Goal: Task Accomplishment & Management: Complete application form

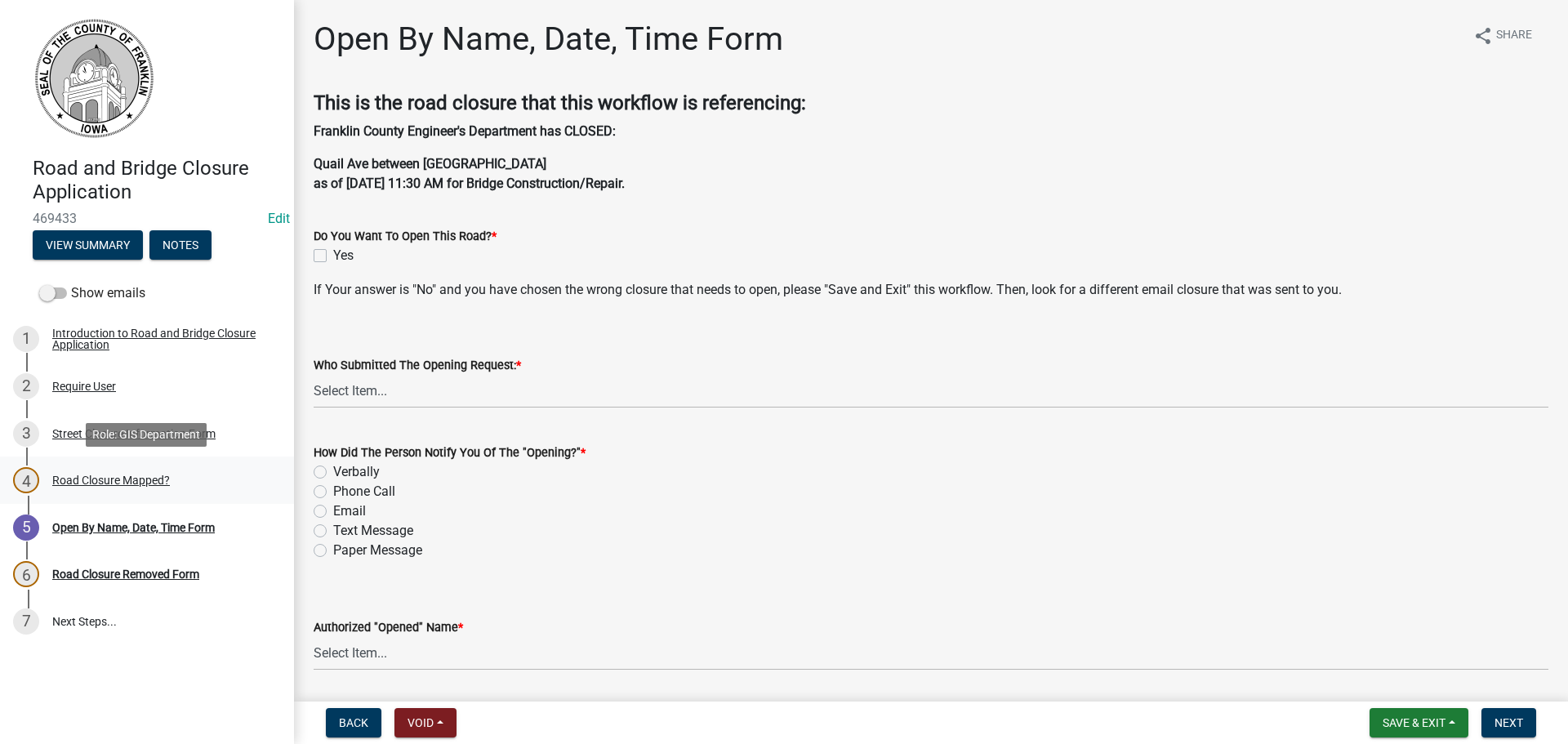
click at [83, 479] on div "Road Closure Mapped?" at bounding box center [110, 480] width 117 height 12
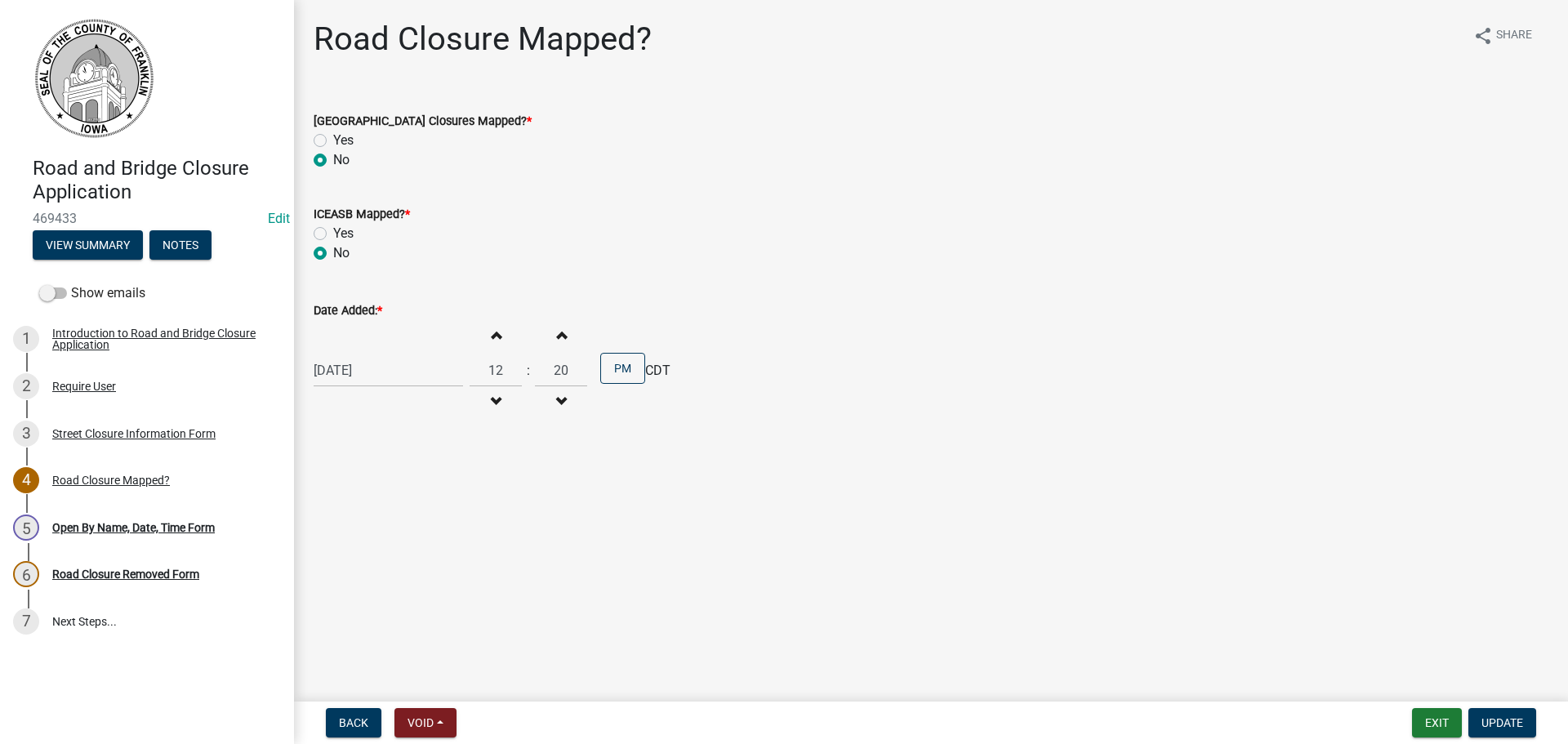
click at [333, 141] on label "Yes" at bounding box center [343, 141] width 20 height 20
click at [333, 141] on input "Yes" at bounding box center [338, 136] width 11 height 11
radio input "true"
click at [333, 234] on label "Yes" at bounding box center [343, 234] width 20 height 20
click at [333, 234] on input "Yes" at bounding box center [338, 229] width 11 height 11
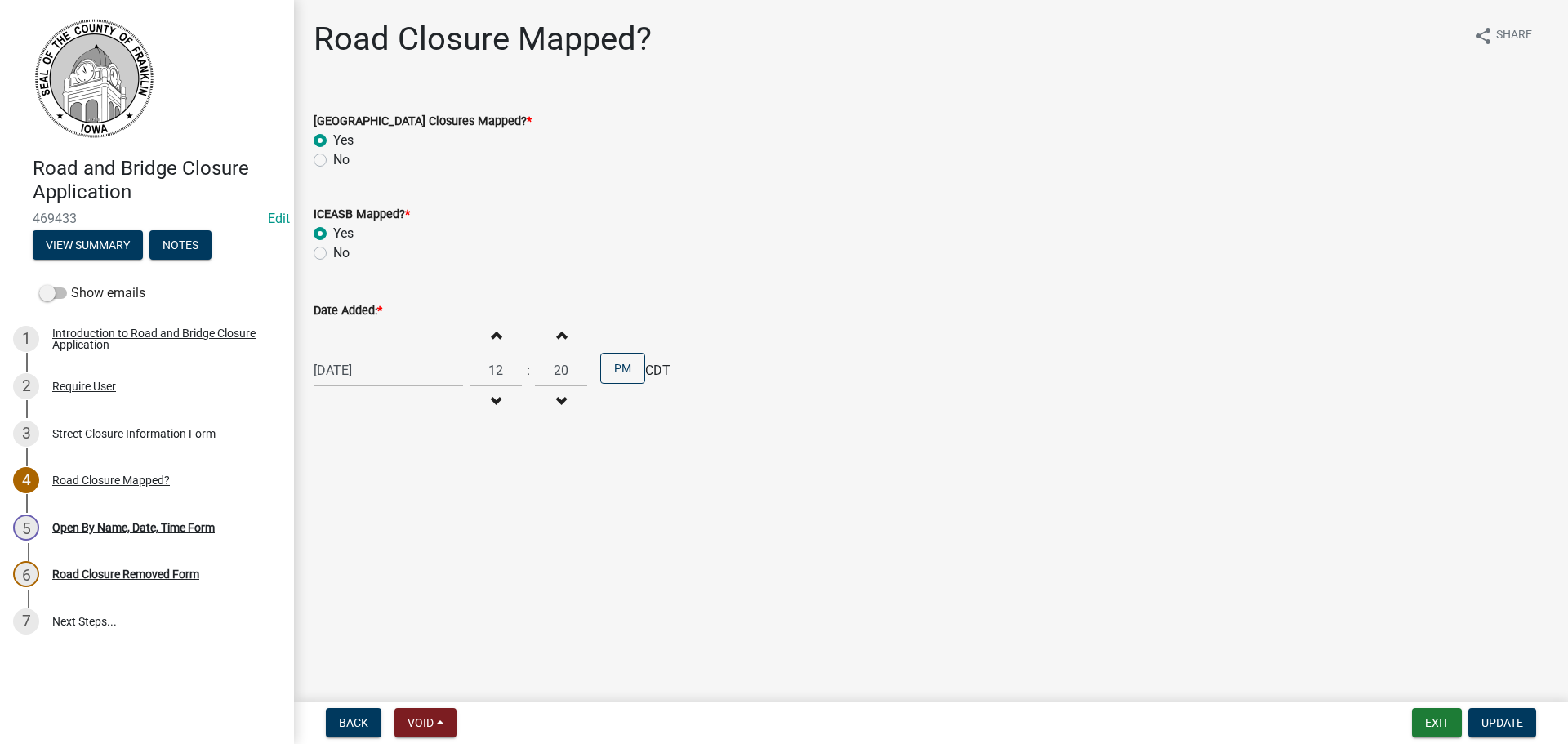
radio input "true"
click at [1518, 725] on span "Update" at bounding box center [1503, 722] width 42 height 13
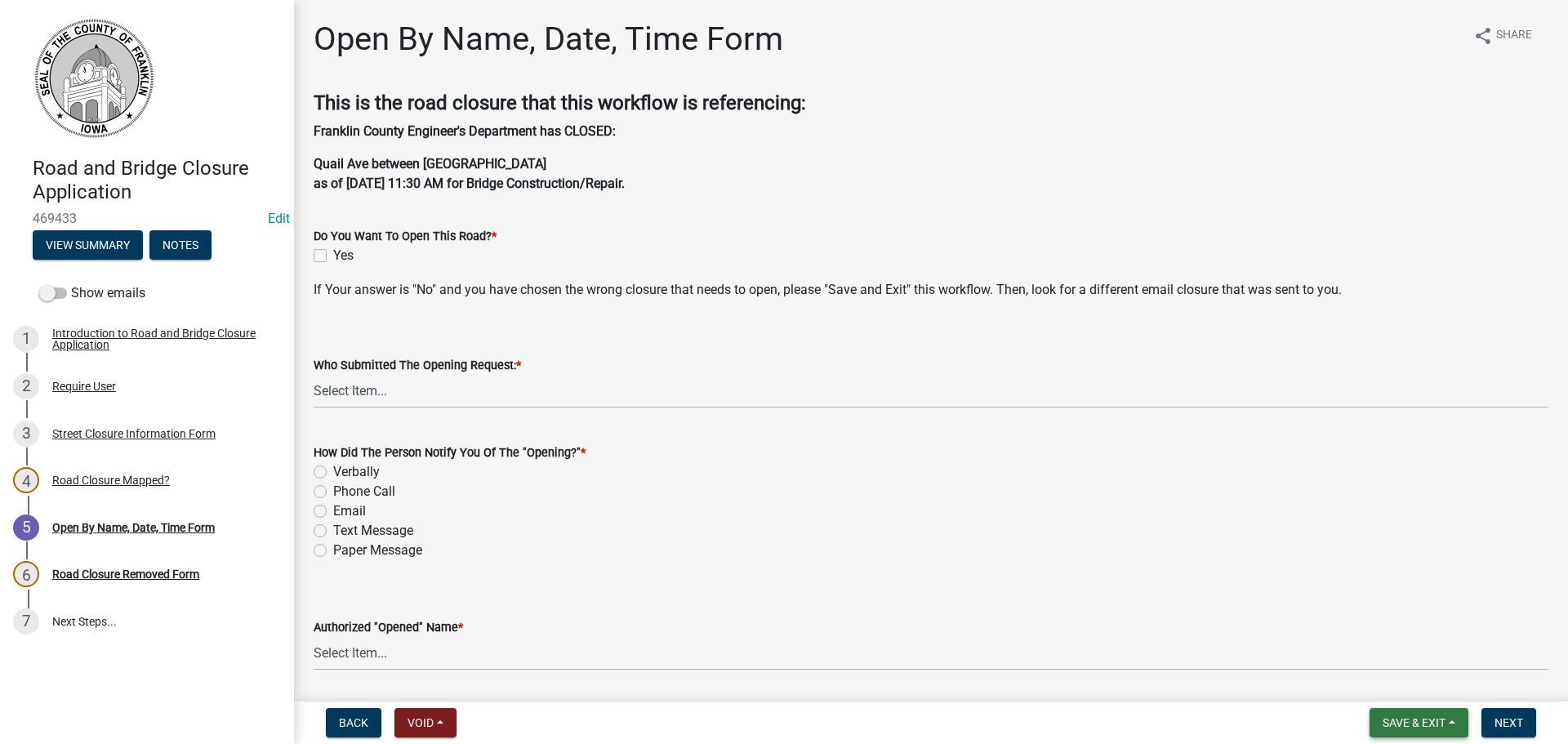
click at [1432, 722] on span "Save & Exit" at bounding box center [1413, 722] width 63 height 13
click at [1421, 683] on button "Save & Exit" at bounding box center [1402, 679] width 131 height 39
